Goal: Task Accomplishment & Management: Use online tool/utility

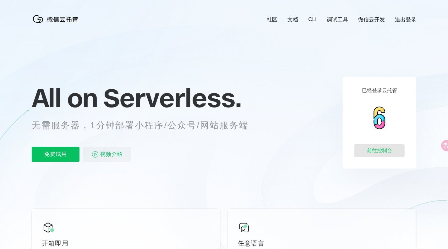
click at [376, 149] on div "前往控制台" at bounding box center [380, 150] width 50 height 13
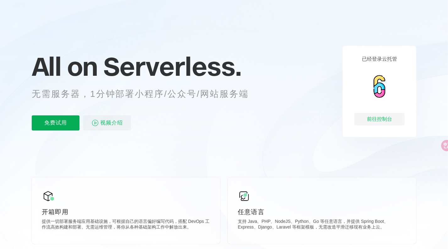
scroll to position [0, 1118]
click at [59, 120] on p "免费试用" at bounding box center [56, 122] width 48 height 15
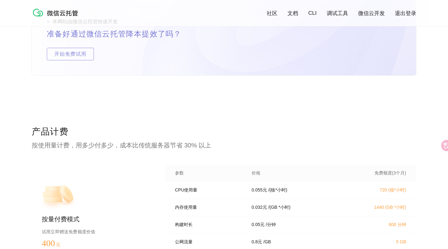
scroll to position [1258, 0]
